Goal: Task Accomplishment & Management: Complete application form

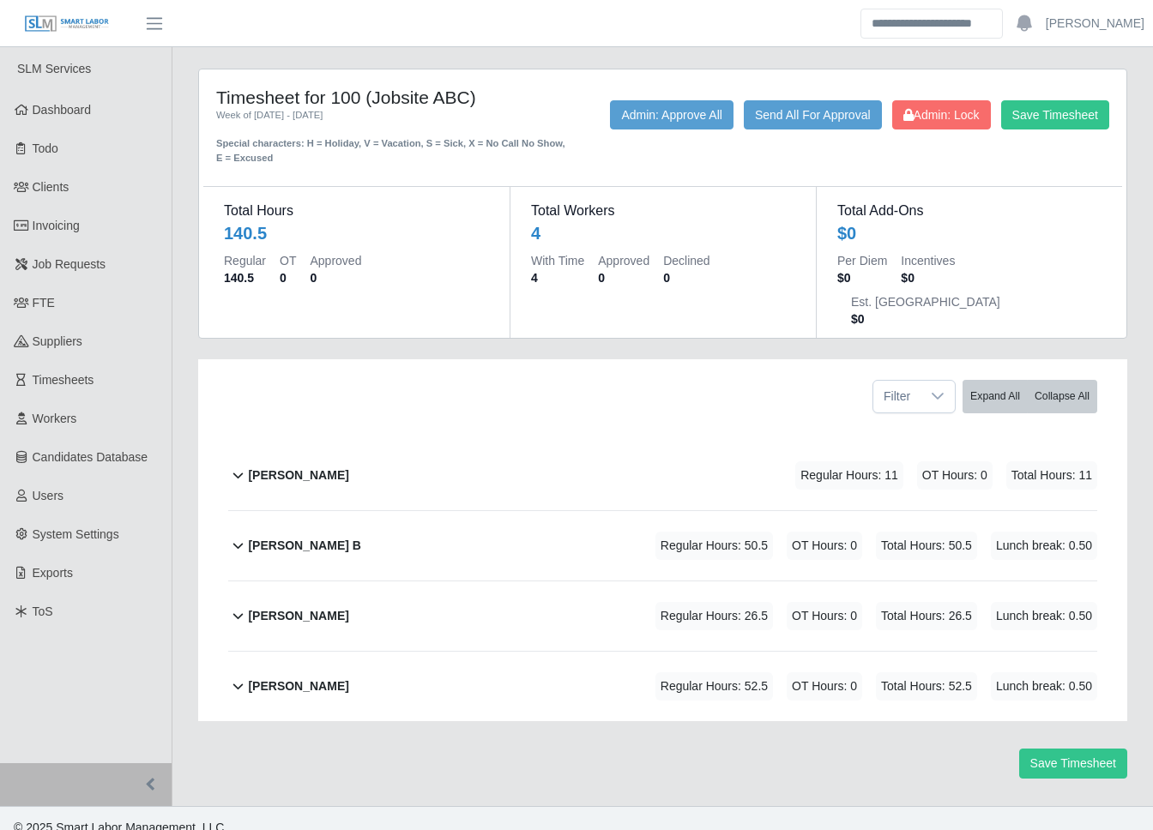
click at [462, 652] on div "[PERSON_NAME] Regular Hours: 52.5 OT Hours: 0 Total Hours: 52.5 Lunch break: 0.…" at bounding box center [672, 686] width 849 height 69
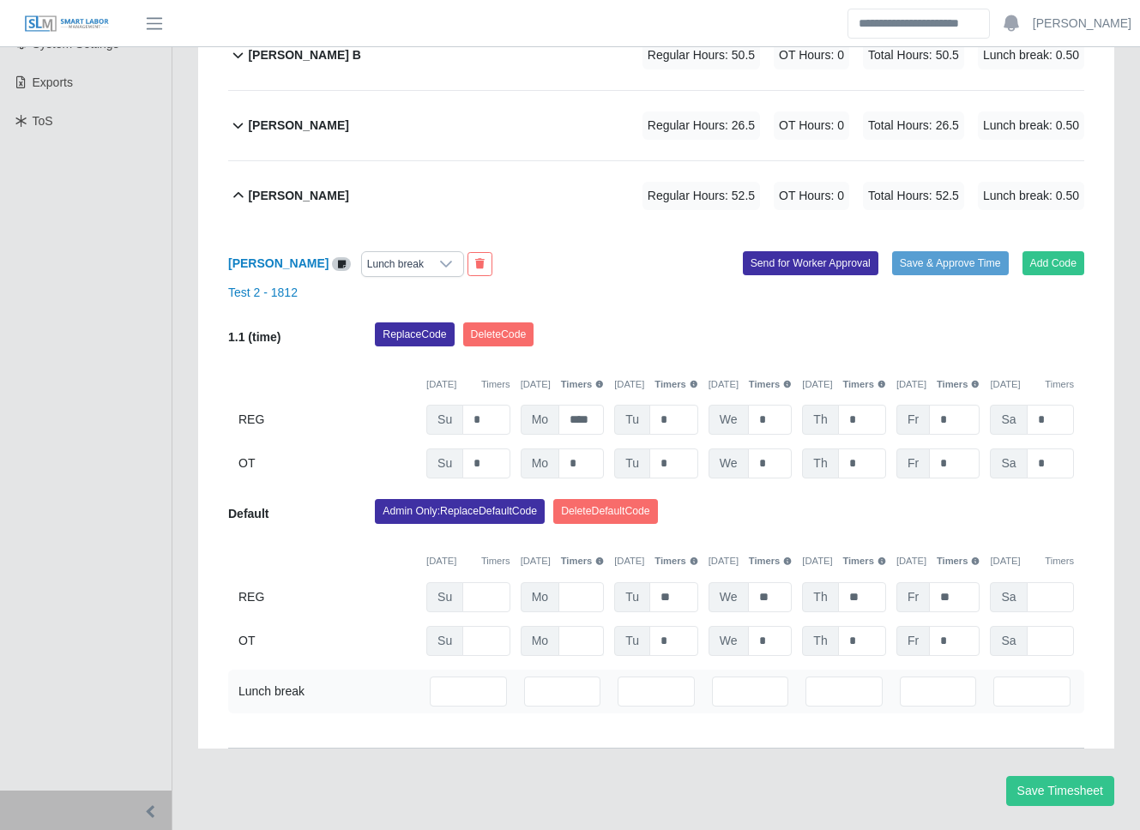
scroll to position [496, 0]
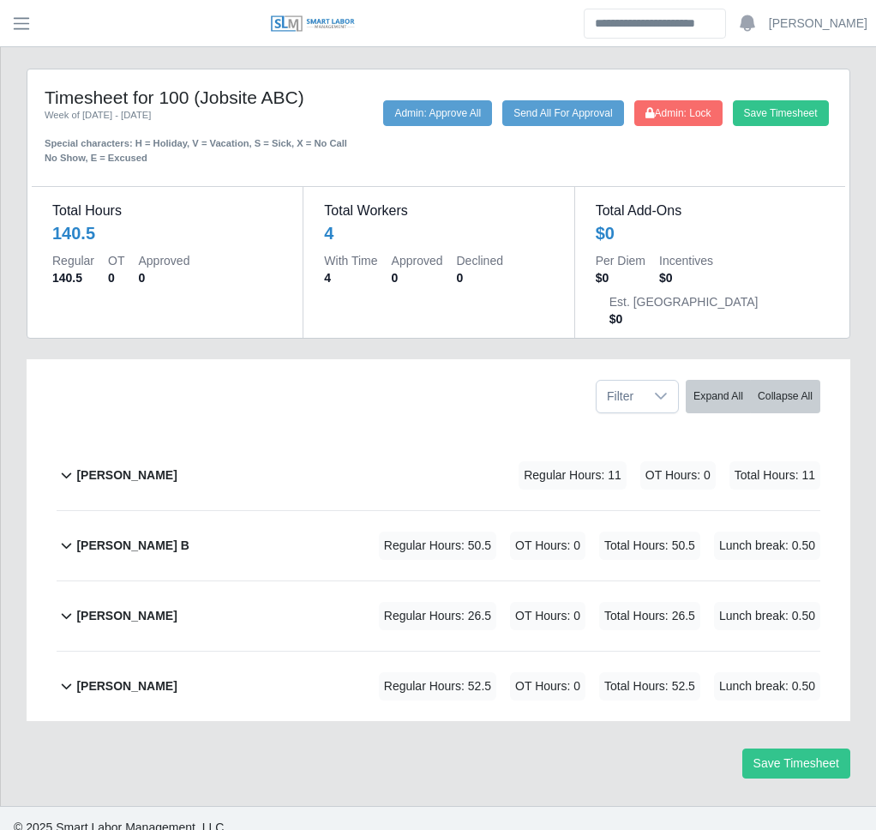
click at [221, 652] on div "[PERSON_NAME] Regular Hours: 52.5 OT Hours: 0 Total Hours: 52.5 Lunch break: 0.…" at bounding box center [448, 686] width 744 height 69
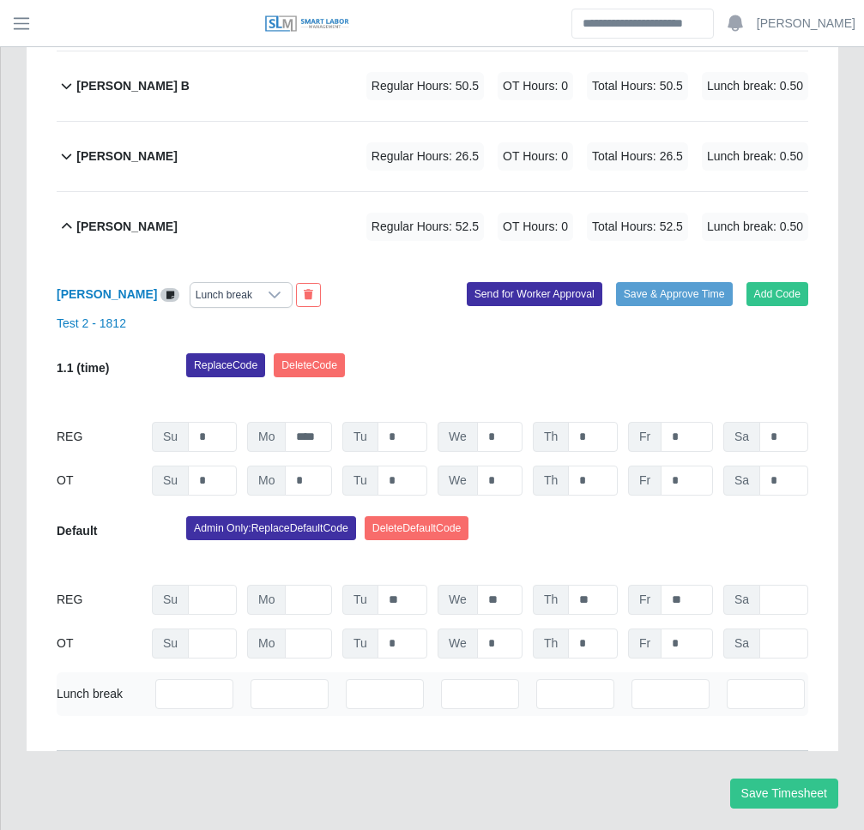
scroll to position [467, 0]
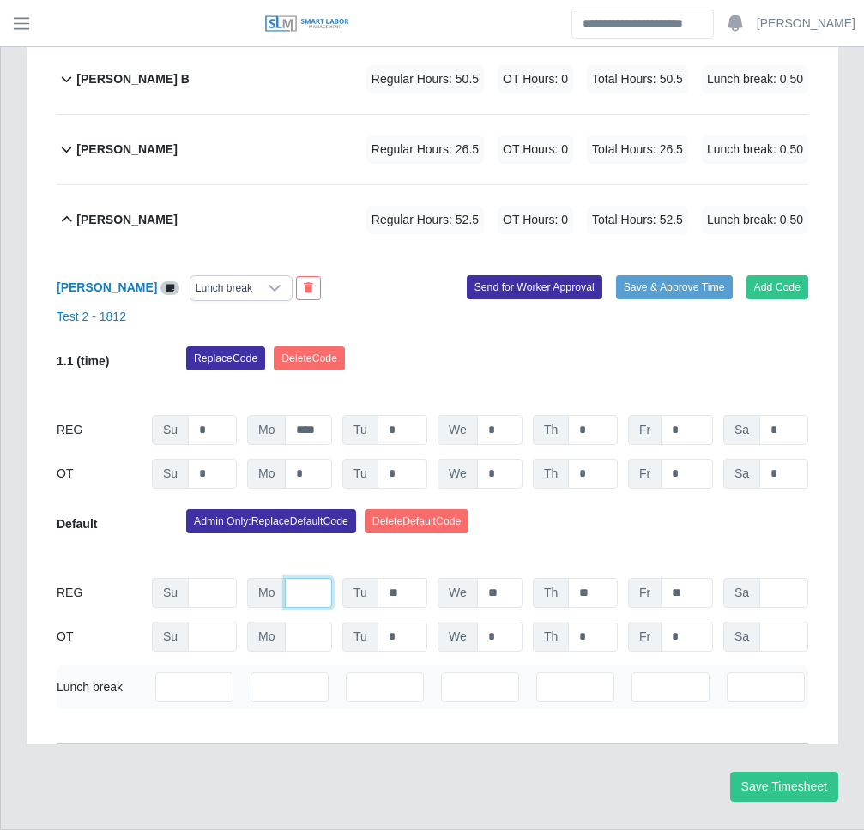
click at [300, 578] on input "text" at bounding box center [308, 593] width 47 height 30
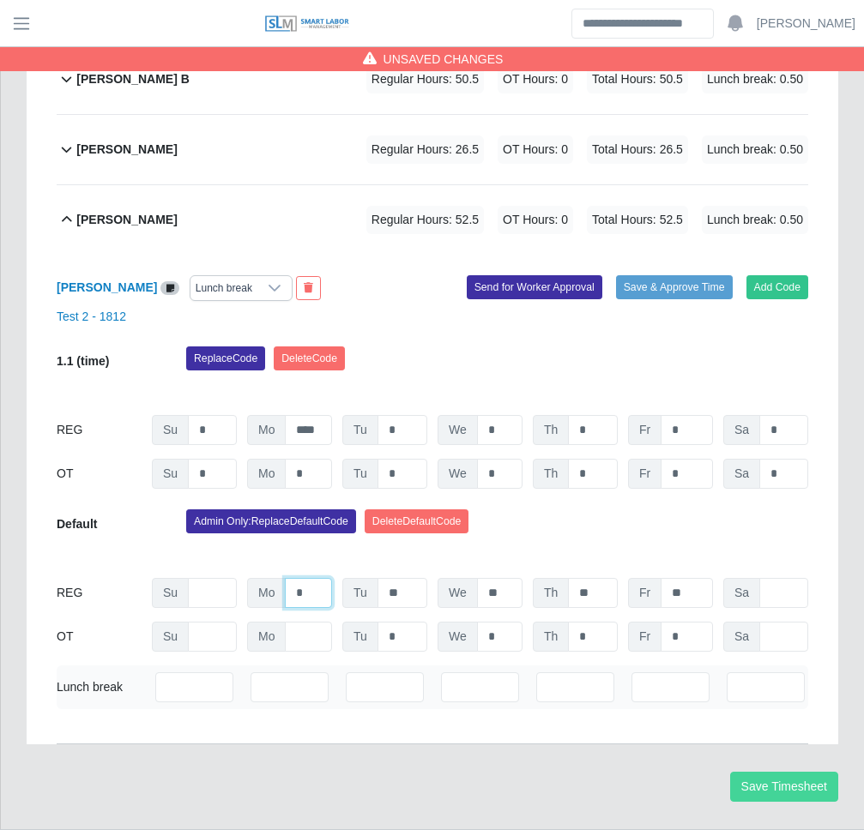
type input "*"
click at [813, 772] on button "Save Timesheet" at bounding box center [784, 787] width 108 height 30
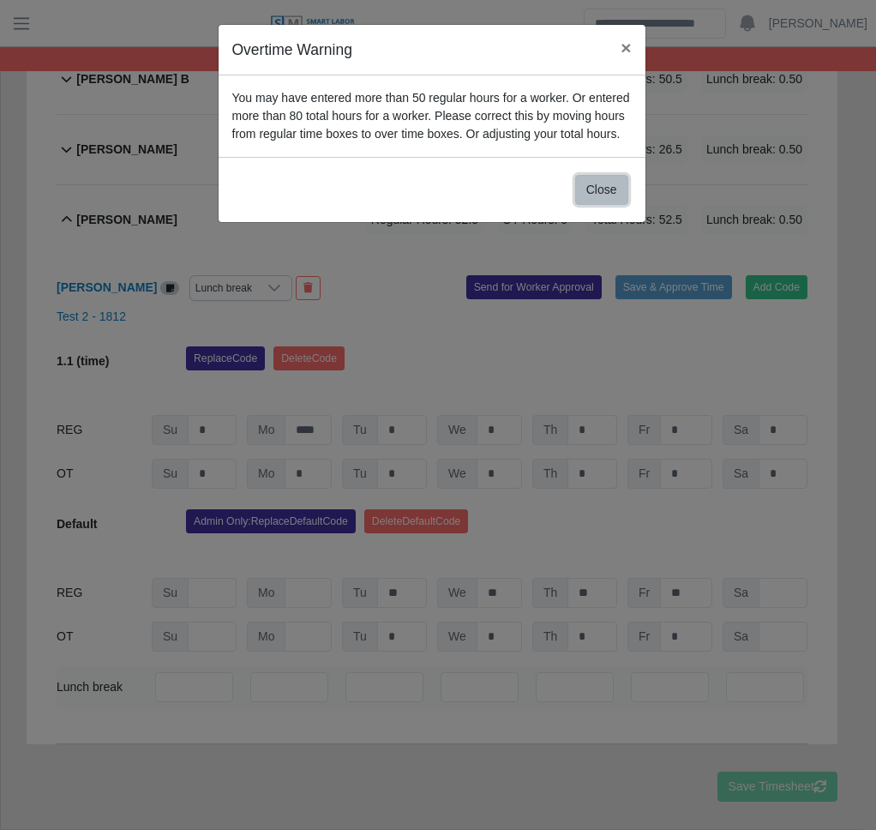
click at [612, 205] on button "Close" at bounding box center [601, 190] width 53 height 30
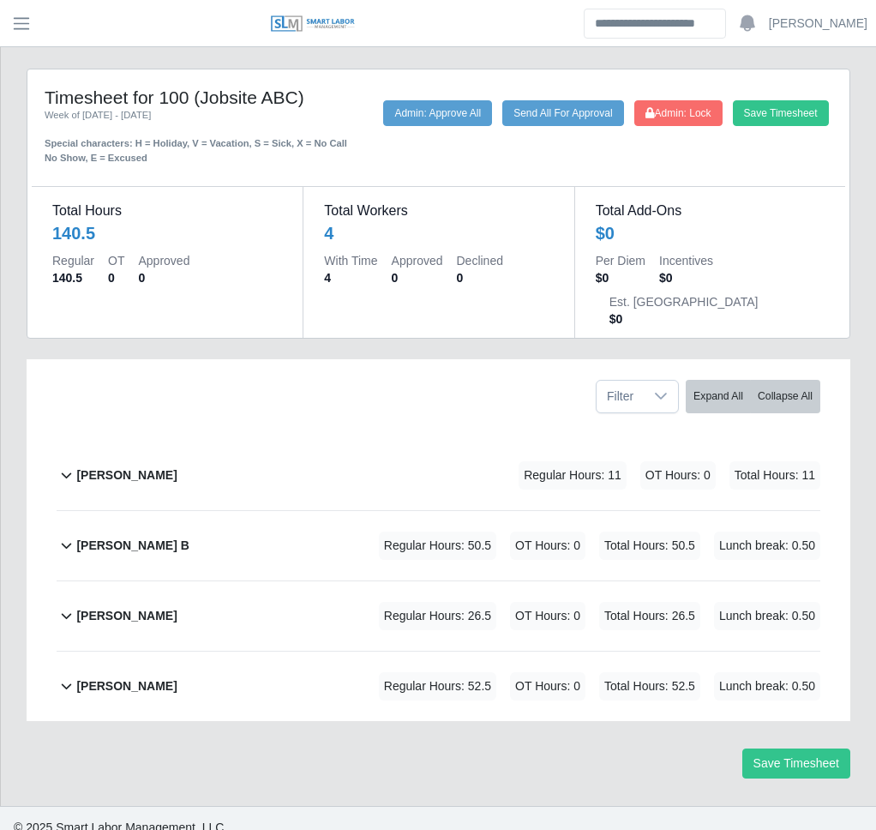
click at [299, 652] on div "[PERSON_NAME] Regular Hours: 52.5 OT Hours: 0 Total Hours: 52.5 Lunch break: 0.…" at bounding box center [448, 686] width 744 height 69
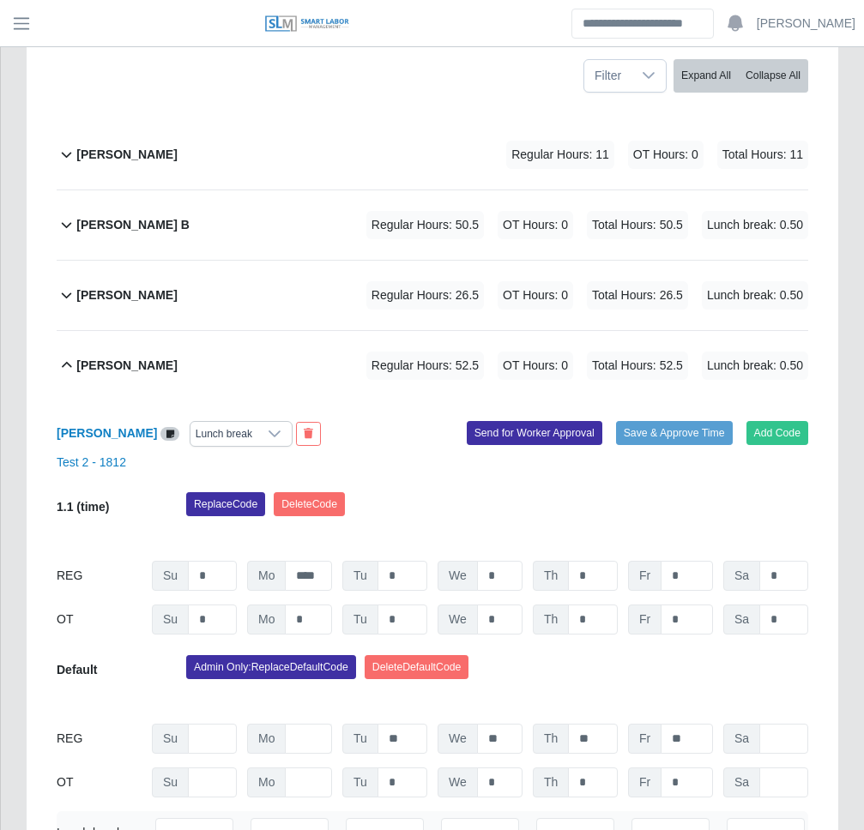
scroll to position [431, 0]
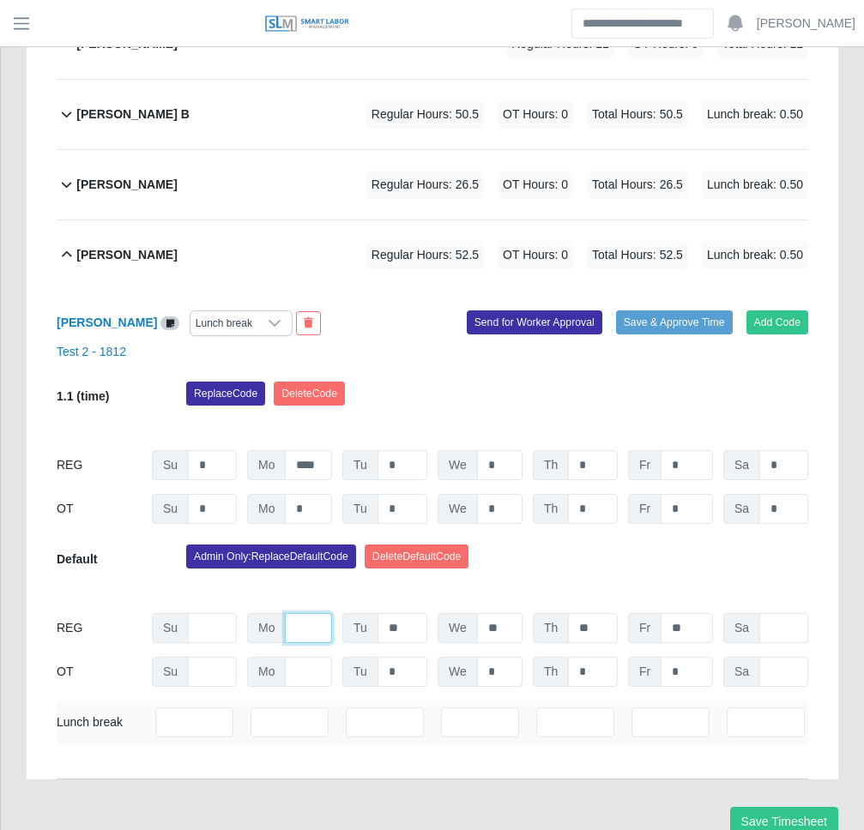
click at [315, 613] on input "text" at bounding box center [308, 628] width 47 height 30
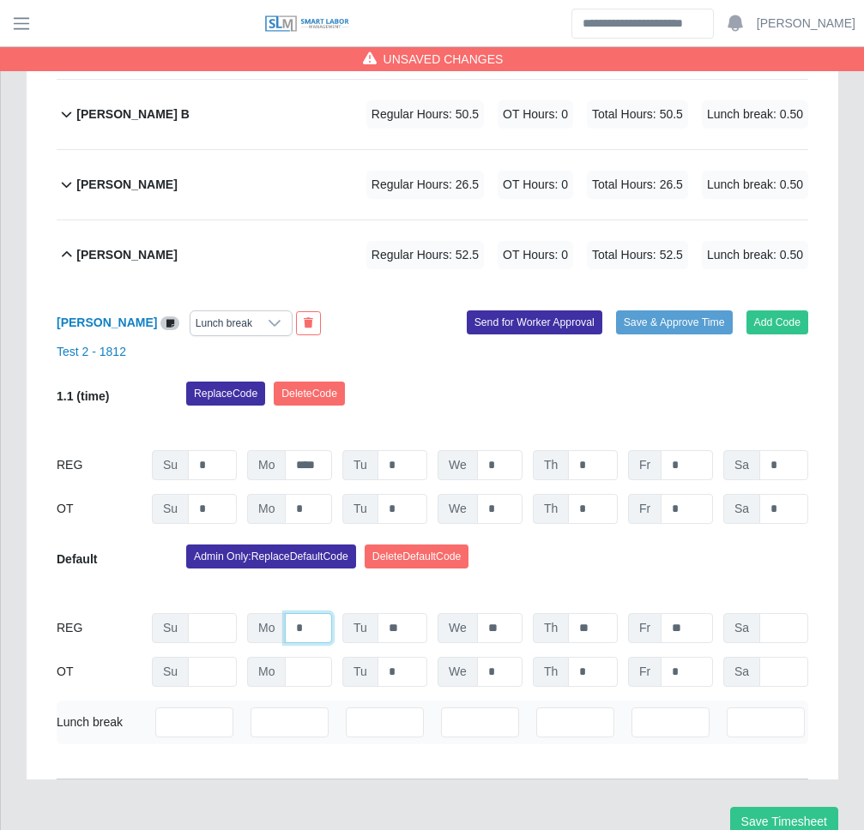
type input "*"
click at [756, 807] on button "Save Timesheet" at bounding box center [784, 822] width 108 height 30
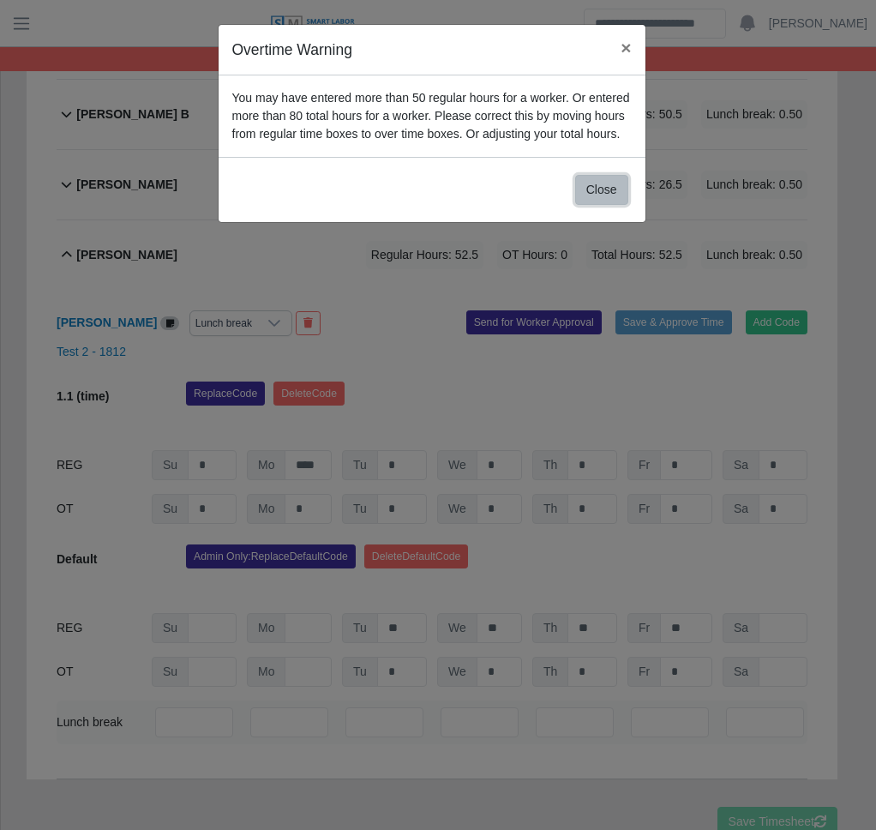
click at [593, 205] on button "Close" at bounding box center [601, 190] width 53 height 30
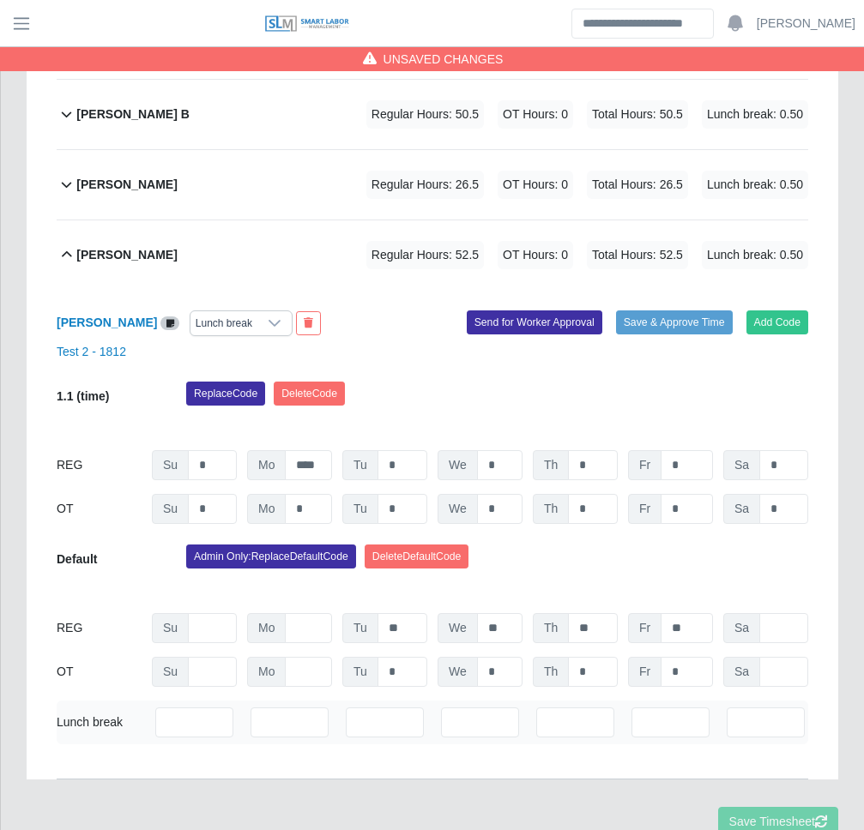
click at [298, 605] on div "Default Admin Only: Replace Default Code [GEOGRAPHIC_DATA] Default Code [DATE] …" at bounding box center [432, 616] width 751 height 142
click at [307, 613] on input "text" at bounding box center [308, 628] width 47 height 30
type input "*"
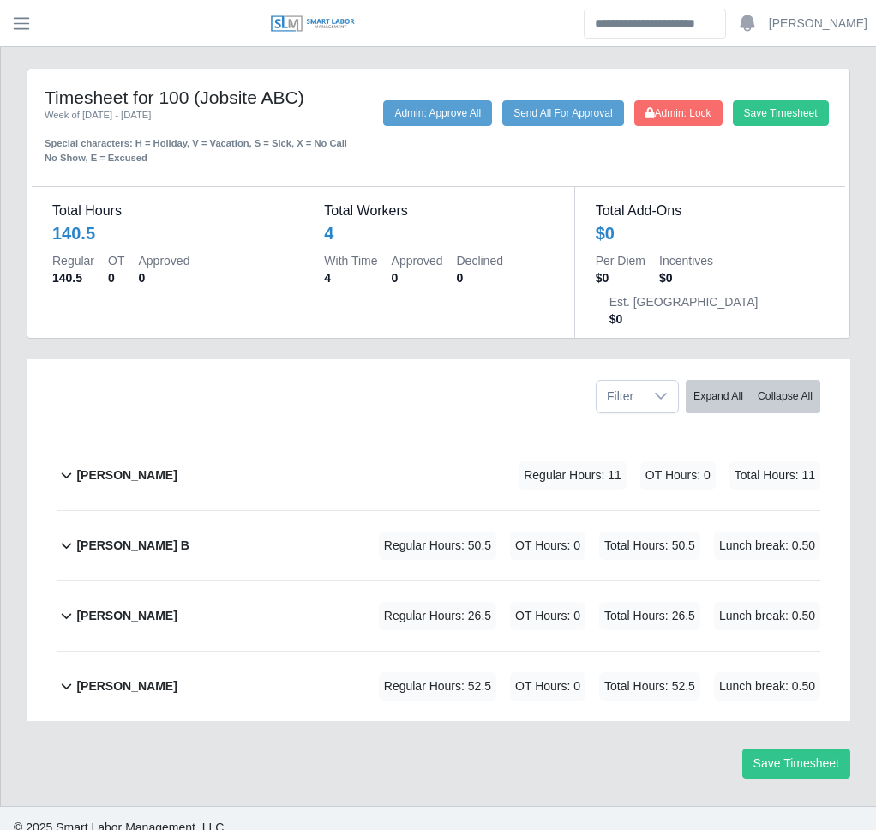
click at [276, 652] on div "[PERSON_NAME] Regular Hours: 52.5 OT Hours: 0 Total Hours: 52.5 Lunch break: 0.…" at bounding box center [448, 686] width 744 height 69
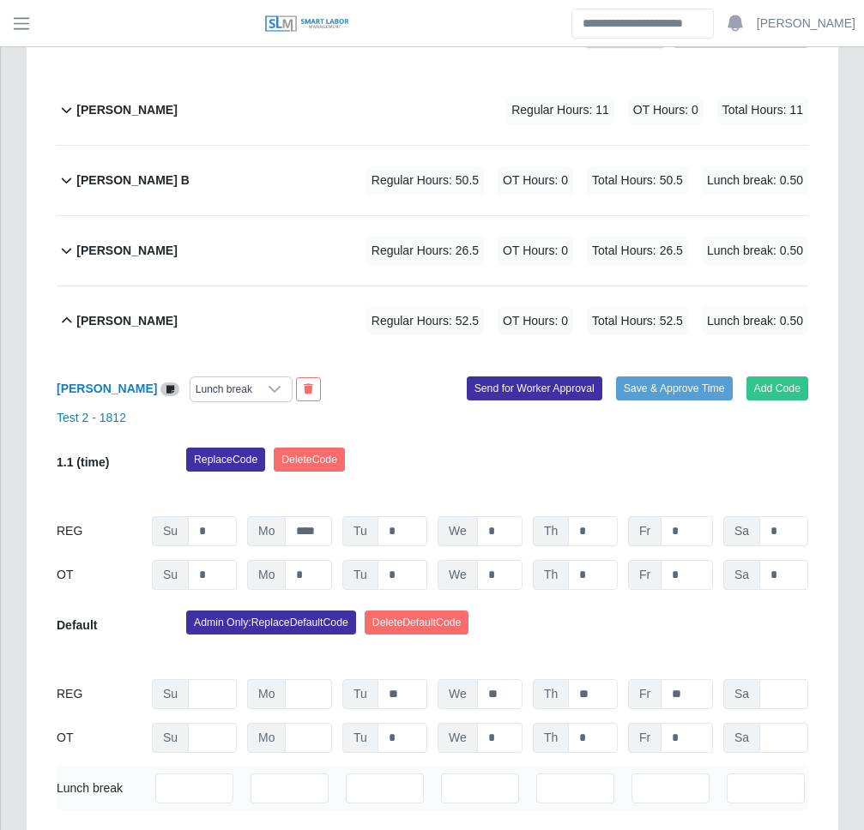
scroll to position [467, 0]
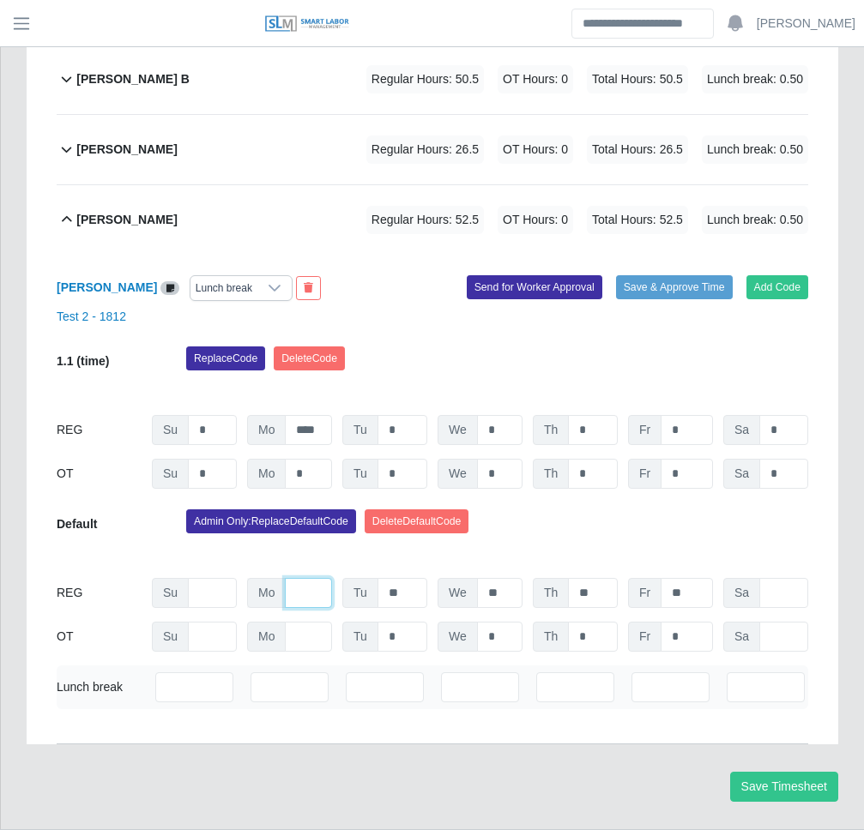
click at [318, 578] on input "text" at bounding box center [308, 593] width 47 height 30
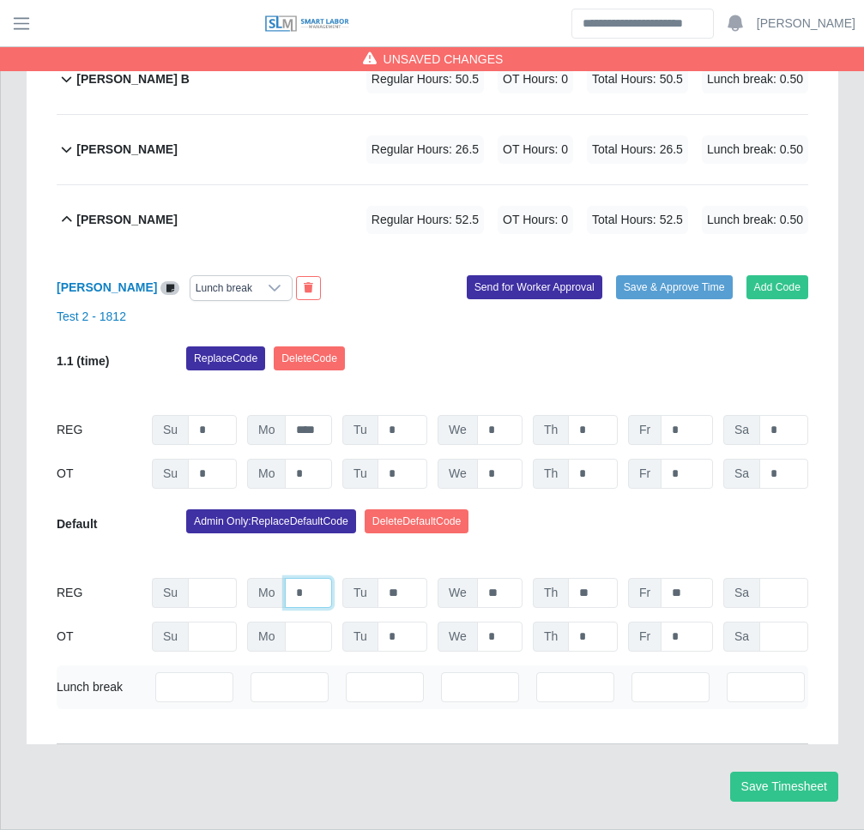
type input "*"
click at [231, 578] on input "text" at bounding box center [212, 593] width 49 height 30
type input "*"
click at [783, 772] on button "Save Timesheet" at bounding box center [784, 787] width 108 height 30
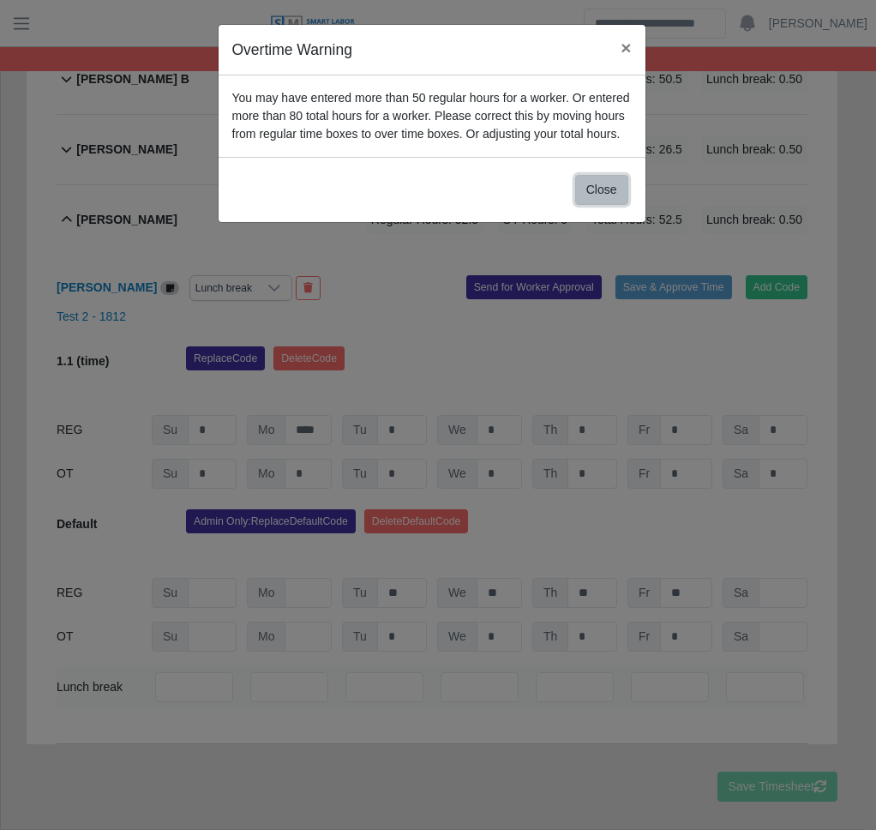
click at [602, 197] on button "Close" at bounding box center [601, 190] width 53 height 30
